Goal: Find specific page/section: Find specific page/section

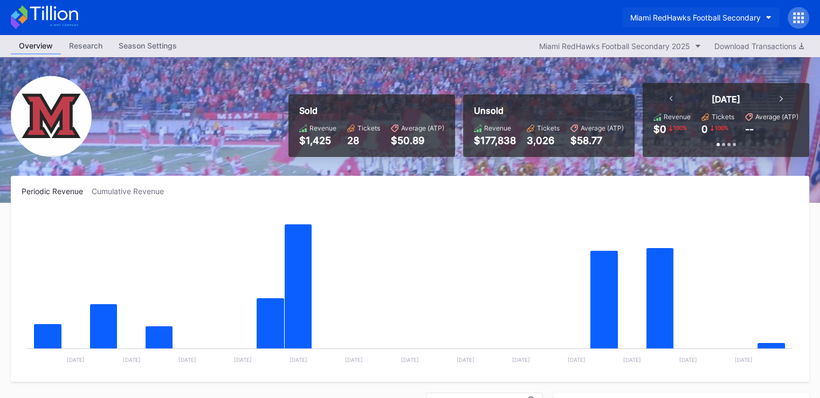
click at [658, 22] on button "Miami RedHawks Football Secondary" at bounding box center [700, 18] width 157 height 20
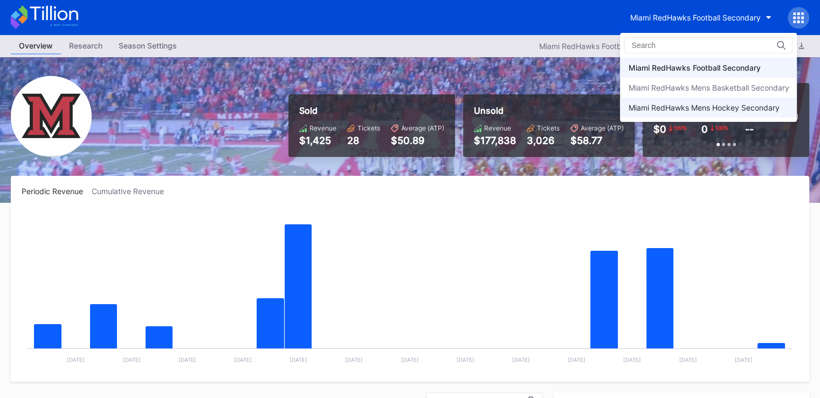
click at [668, 106] on div "Miami RedHawks Mens Hockey Secondary" at bounding box center [703, 107] width 151 height 9
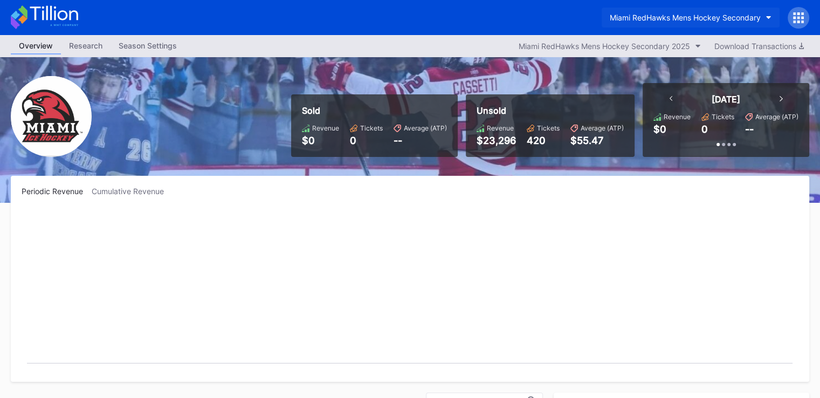
click at [649, 13] on div "Miami RedHawks Mens Hockey Secondary" at bounding box center [685, 17] width 151 height 9
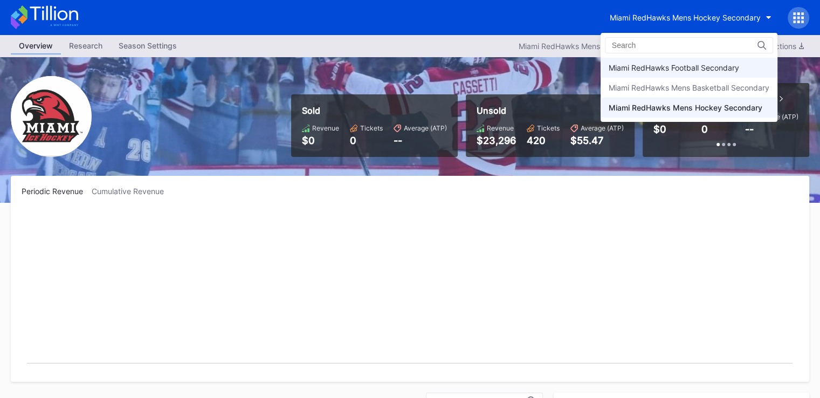
click at [660, 65] on div "Miami RedHawks Football Secondary" at bounding box center [674, 67] width 130 height 9
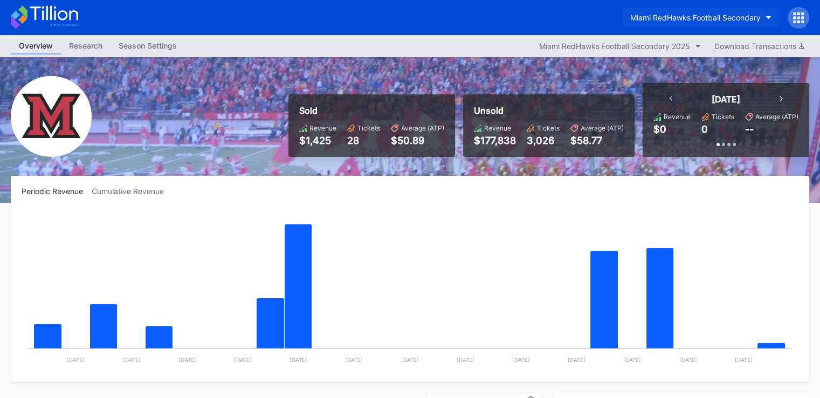
click at [709, 18] on div "Miami RedHawks Football Secondary" at bounding box center [695, 17] width 130 height 9
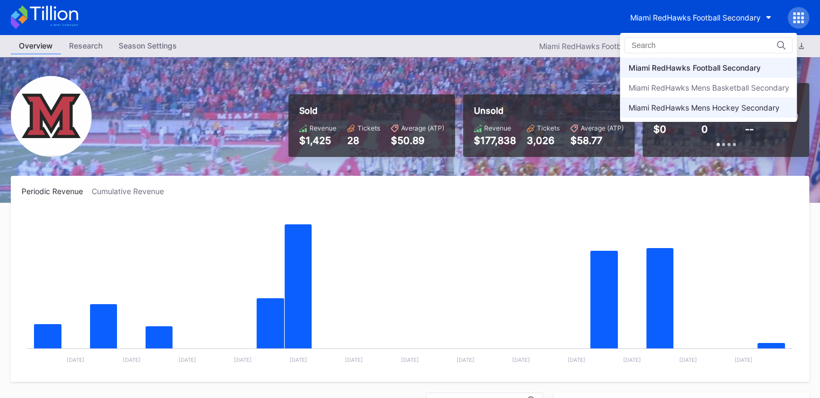
click at [677, 107] on div "Miami RedHawks Mens Hockey Secondary" at bounding box center [703, 107] width 151 height 9
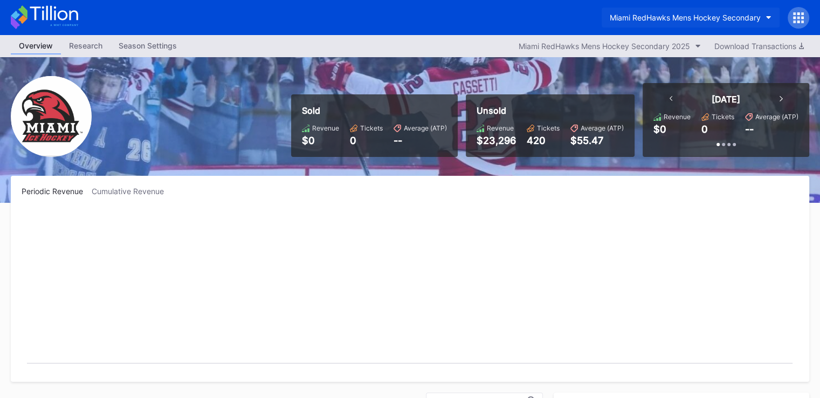
click at [668, 13] on button "Miami RedHawks Mens Hockey Secondary" at bounding box center [691, 18] width 178 height 20
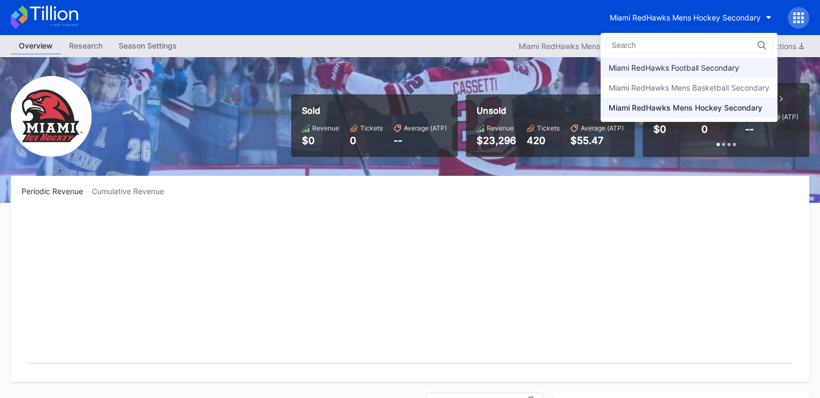
click at [668, 67] on div "Miami RedHawks Football Secondary" at bounding box center [674, 67] width 130 height 9
